Goal: Information Seeking & Learning: Learn about a topic

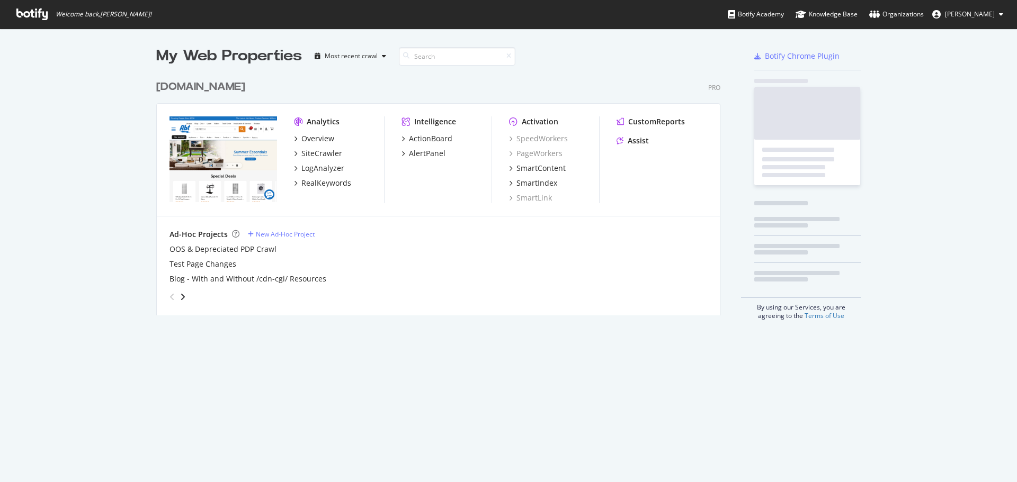
scroll to position [475, 1001]
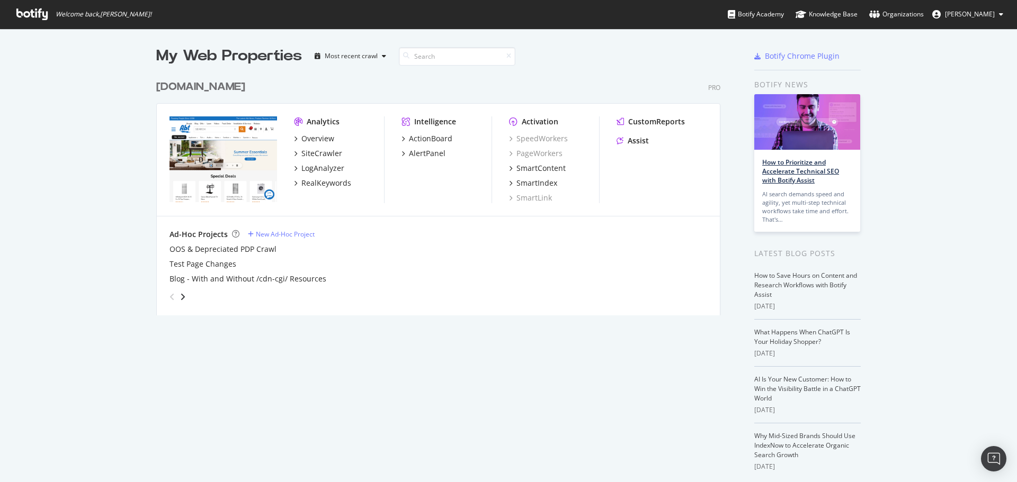
click at [770, 180] on link "How to Prioritize and Accelerate Technical SEO with Botify Assist" at bounding box center [800, 171] width 77 height 27
